Goal: Navigation & Orientation: Find specific page/section

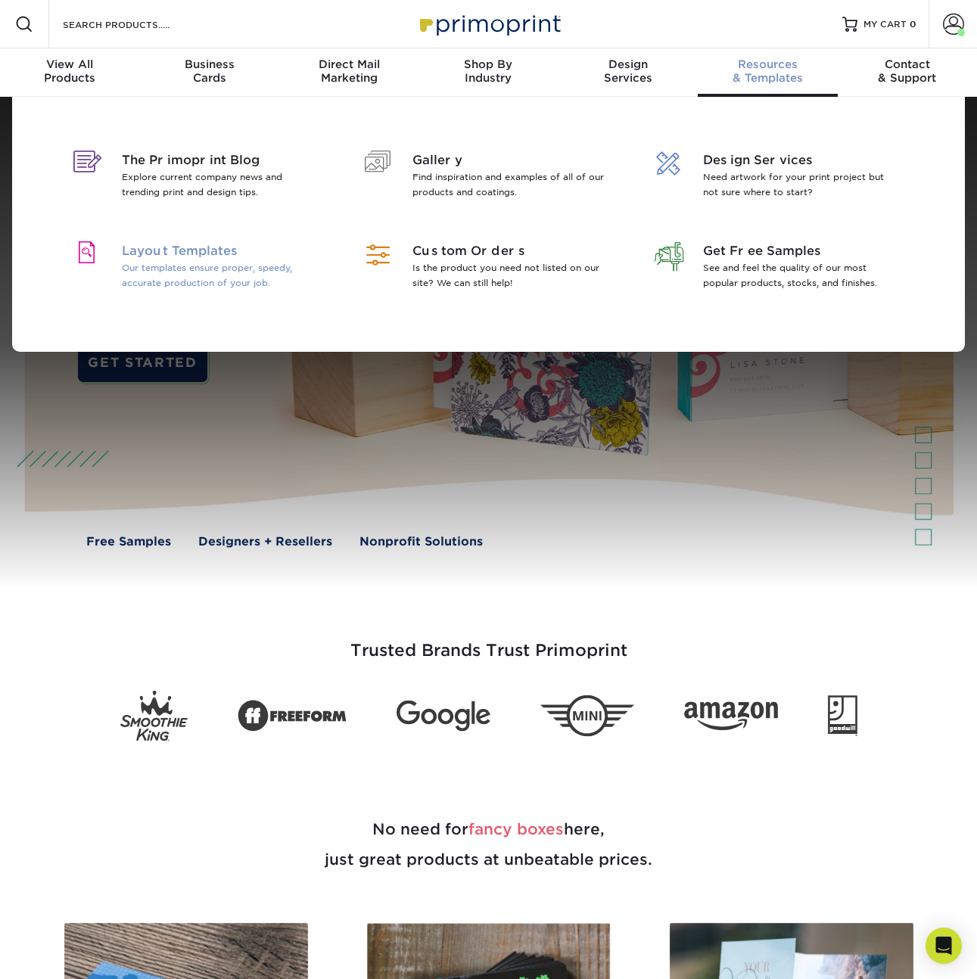
click at [216, 285] on p "Our templates ensure proper, speedy, accurate production of your job." at bounding box center [220, 275] width 196 height 30
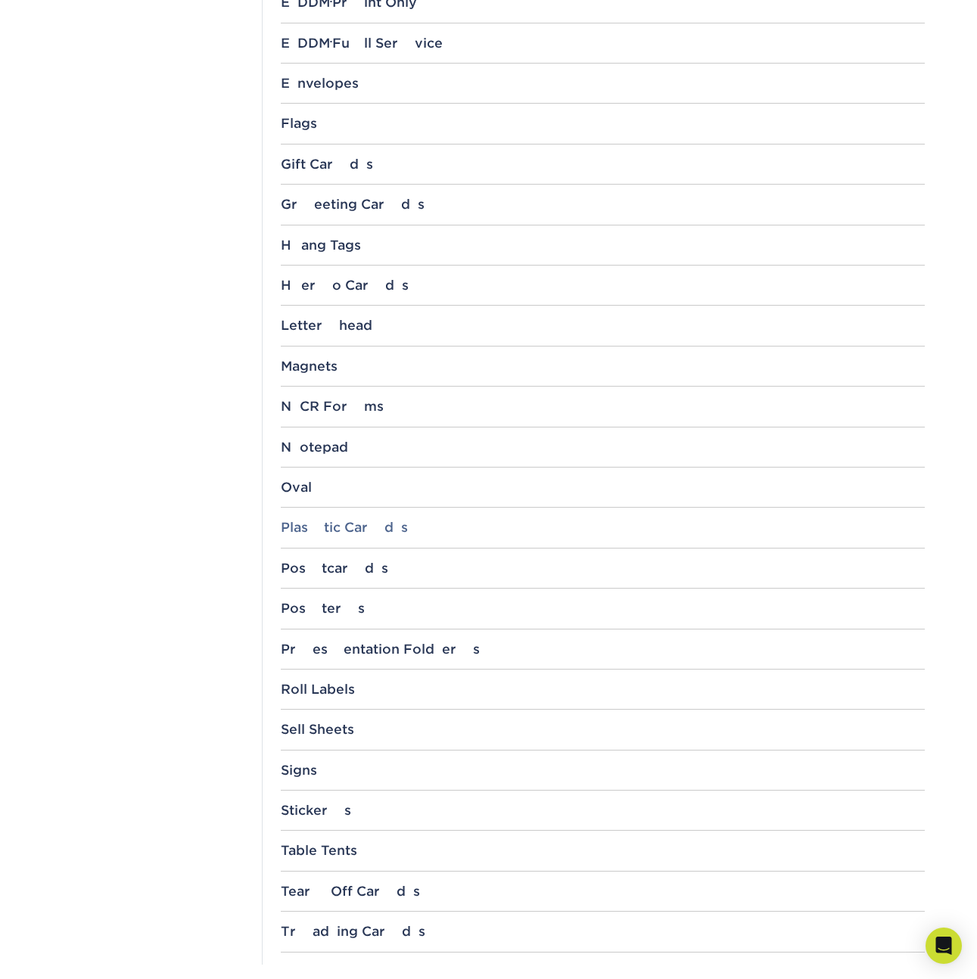
scroll to position [1415, 0]
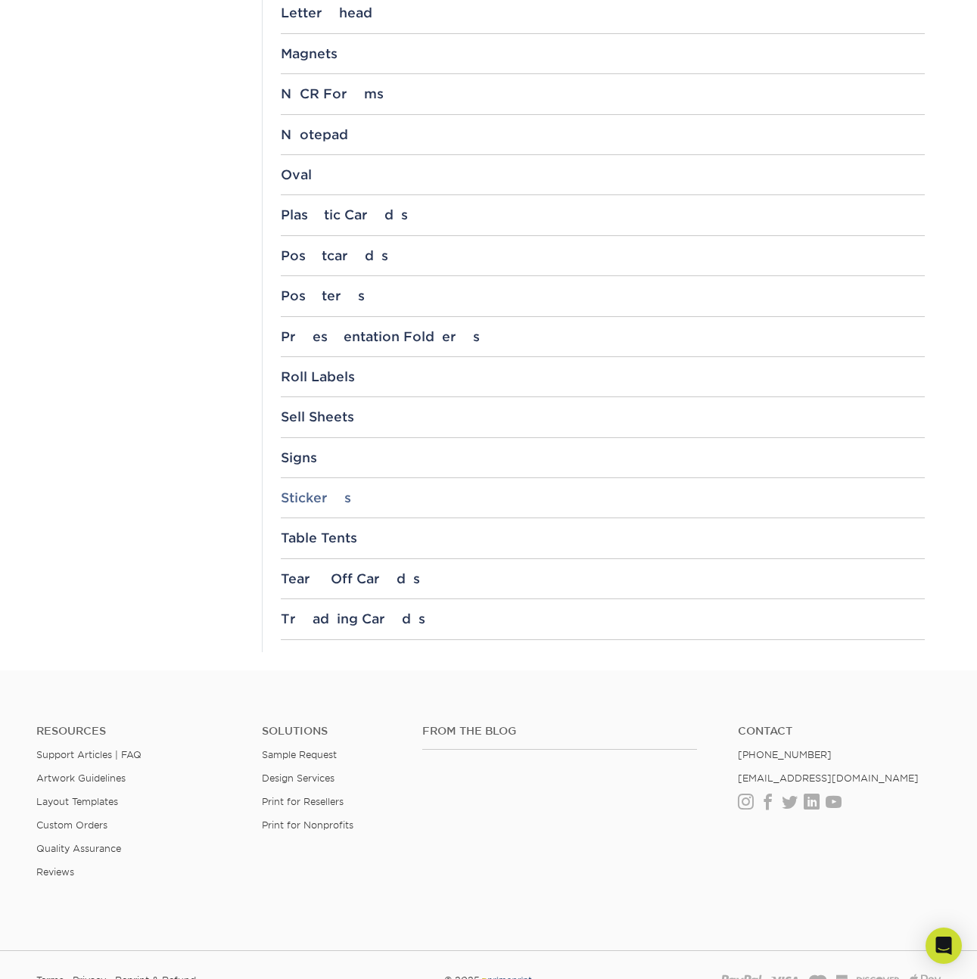
click at [318, 495] on div "Stickers" at bounding box center [603, 497] width 644 height 15
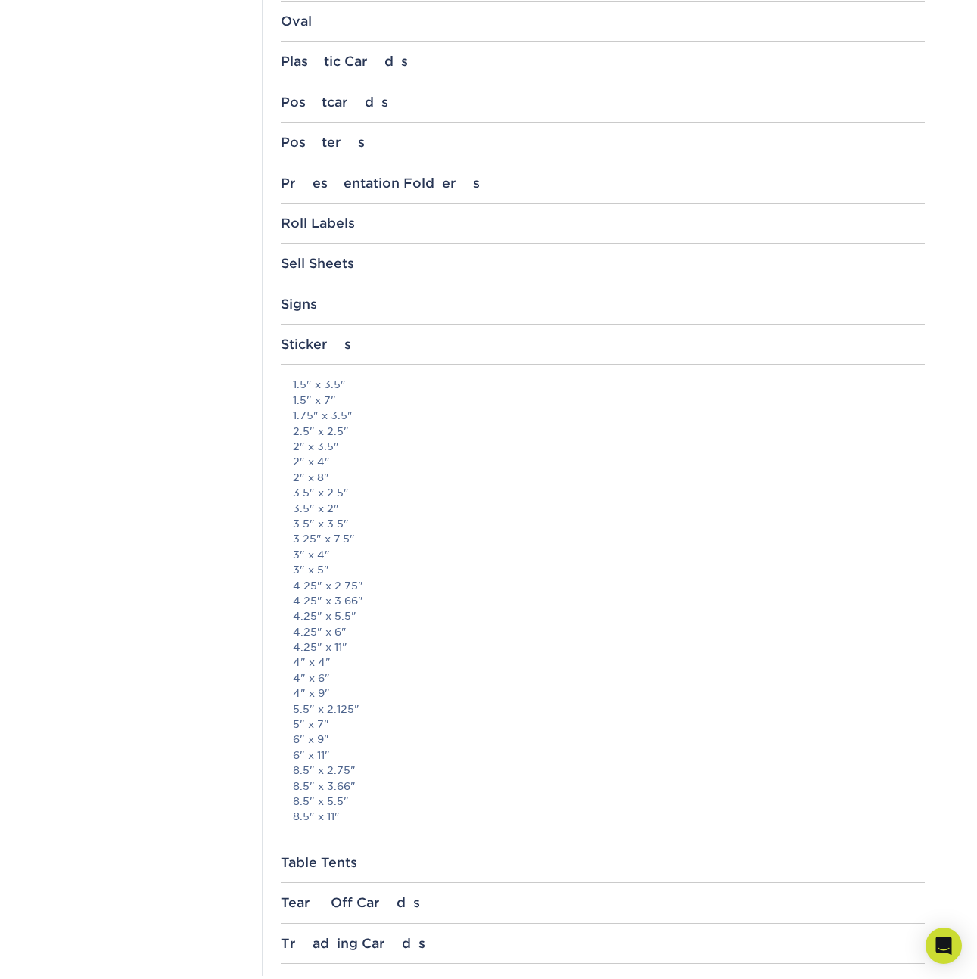
scroll to position [1571, 0]
click at [339, 220] on div "Roll Labels" at bounding box center [603, 221] width 644 height 15
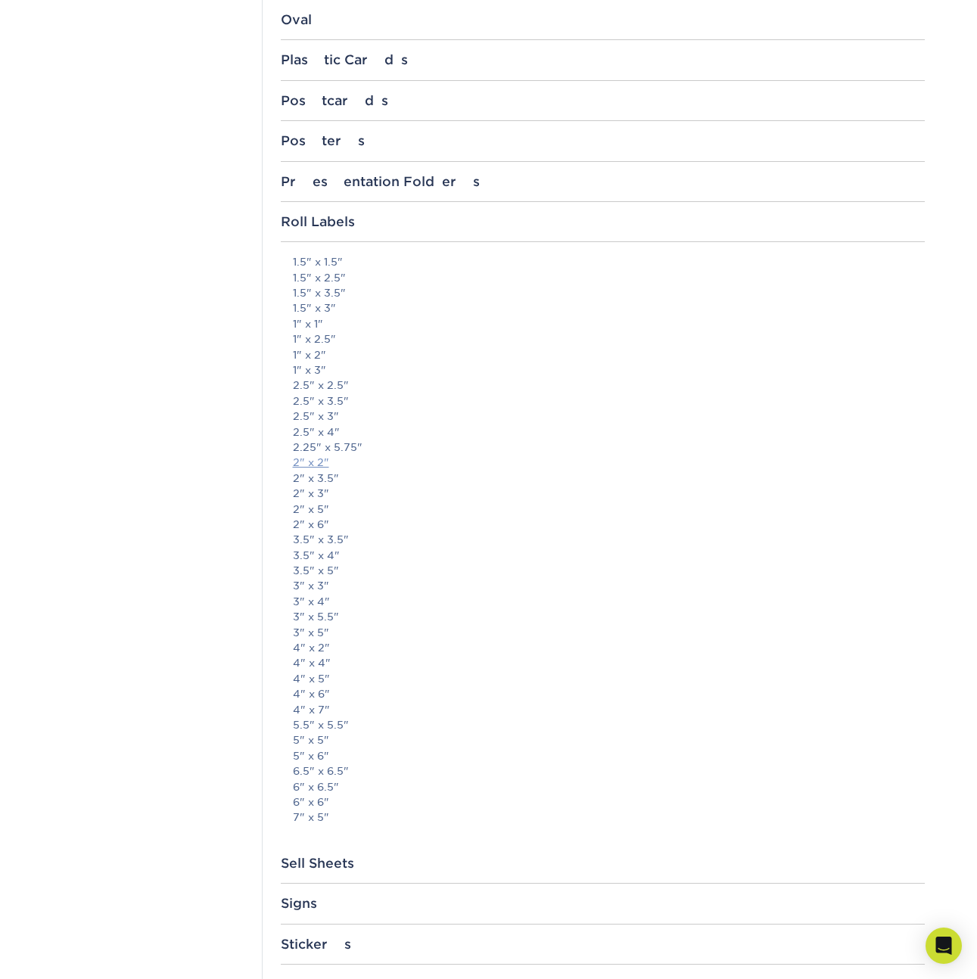
click at [319, 464] on link "2" x 2"" at bounding box center [311, 462] width 36 height 12
click at [330, 227] on div "Roll Labels" at bounding box center [603, 221] width 644 height 15
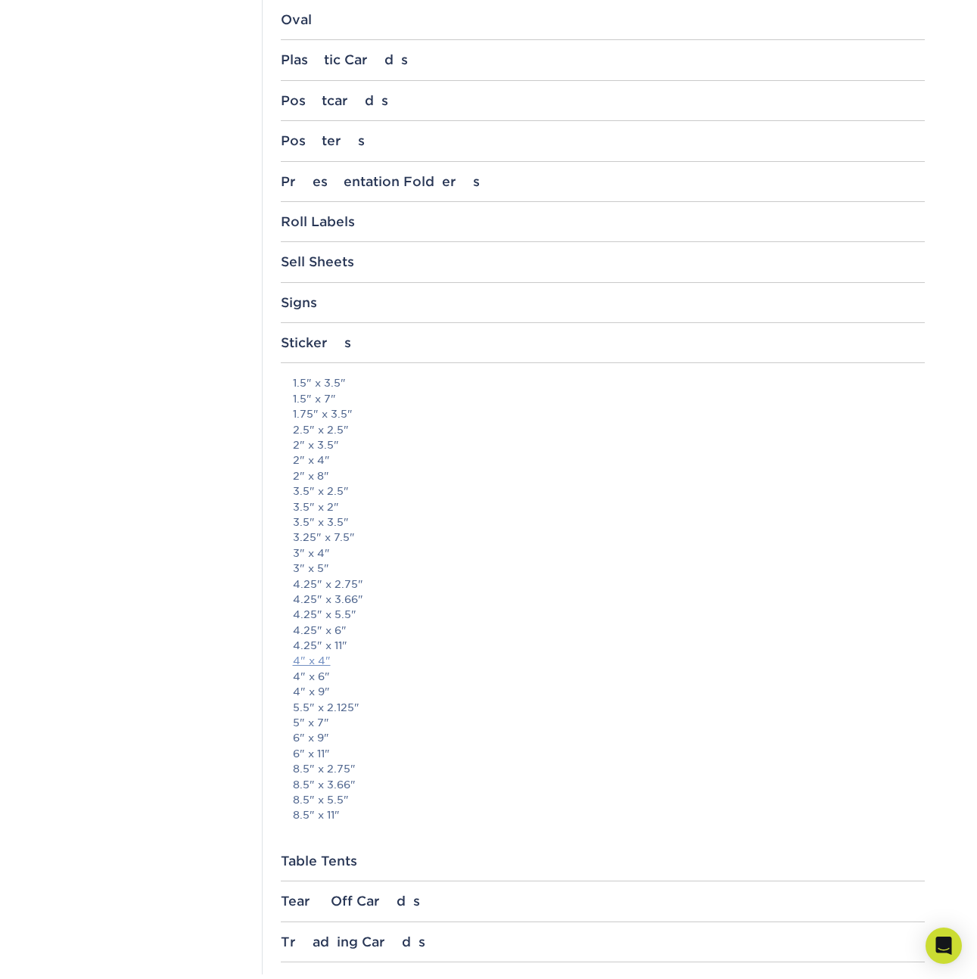
click at [311, 664] on link "4" x 4"" at bounding box center [312, 661] width 38 height 12
